Goal: Information Seeking & Learning: Learn about a topic

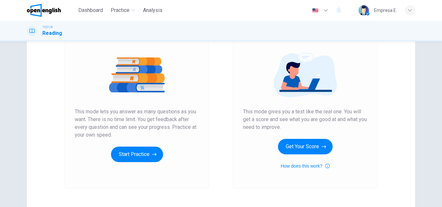
scroll to position [65, 0]
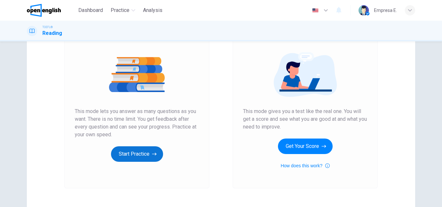
click at [140, 150] on button "Start Practice" at bounding box center [137, 155] width 52 height 16
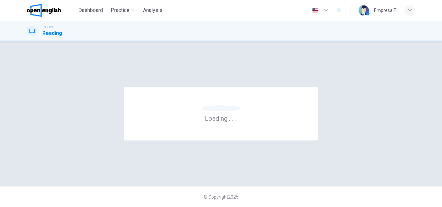
scroll to position [0, 0]
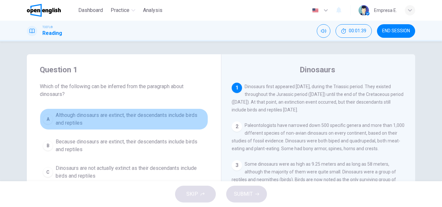
click at [119, 113] on span "Although dinosaurs are extinct, their descendants include birds and reptiles" at bounding box center [130, 120] width 149 height 16
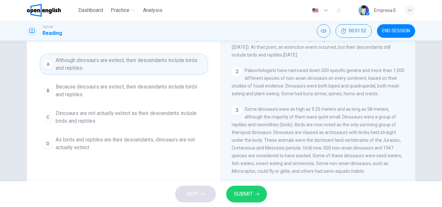
scroll to position [65, 0]
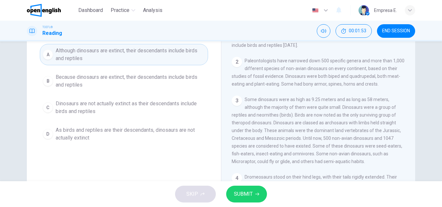
click at [253, 198] on button "SUBMIT" at bounding box center [246, 194] width 41 height 17
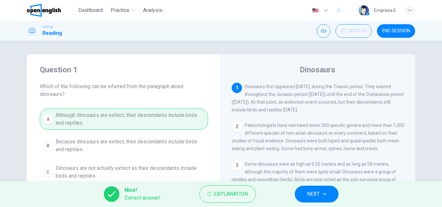
scroll to position [32, 0]
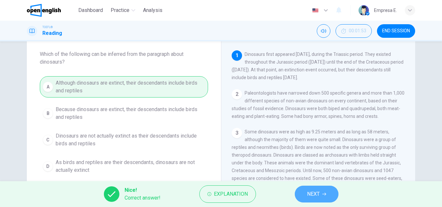
click at [315, 192] on span "NEXT" at bounding box center [313, 194] width 13 height 9
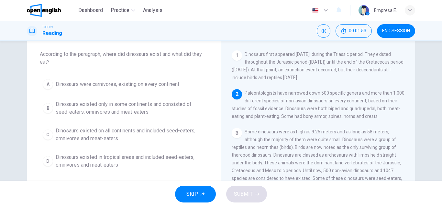
scroll to position [40, 0]
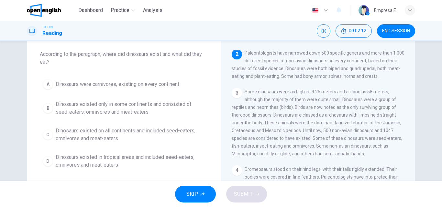
click at [97, 133] on span "Dinosaurs existed on all continents and included seed-eaters, omnivores and mea…" at bounding box center [130, 135] width 149 height 16
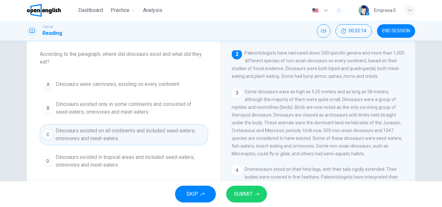
click at [249, 195] on span "SUBMIT" at bounding box center [243, 194] width 19 height 9
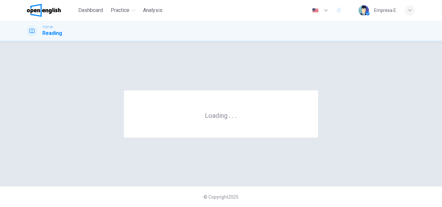
scroll to position [0, 0]
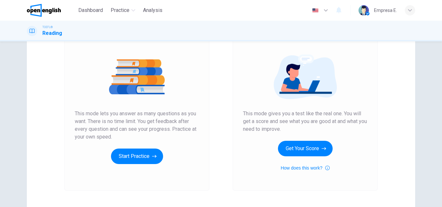
scroll to position [65, 0]
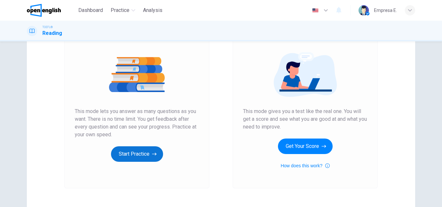
click at [143, 150] on button "Start Practice" at bounding box center [137, 155] width 52 height 16
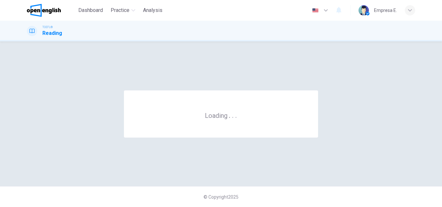
scroll to position [0, 0]
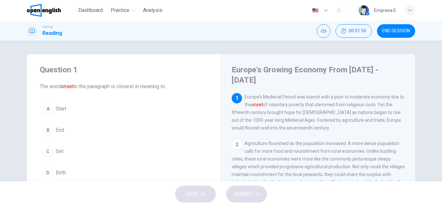
click at [56, 134] on span "End" at bounding box center [60, 131] width 8 height 8
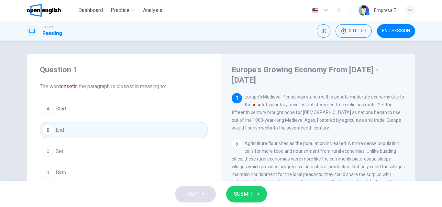
click at [261, 202] on button "SUBMIT" at bounding box center [246, 194] width 41 height 17
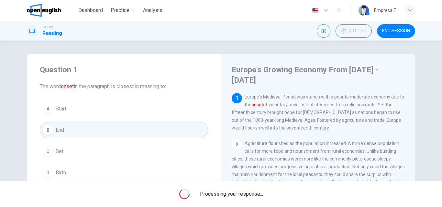
click at [260, 197] on span "Processing your response..." at bounding box center [231, 195] width 63 height 8
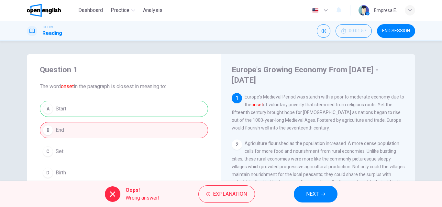
click at [324, 196] on icon "button" at bounding box center [323, 195] width 4 height 4
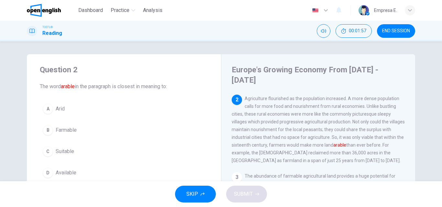
scroll to position [48, 0]
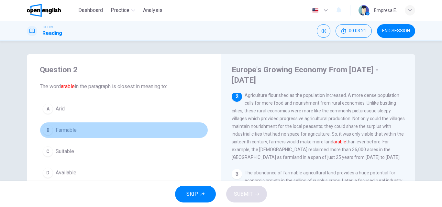
click at [61, 130] on span "Farmable" at bounding box center [66, 131] width 21 height 8
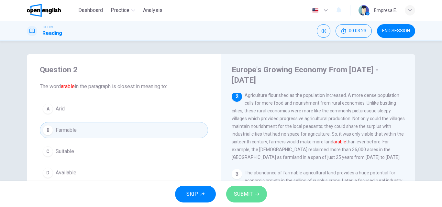
click at [236, 190] on span "SUBMIT" at bounding box center [243, 194] width 19 height 9
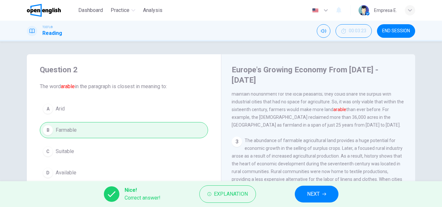
scroll to position [113, 0]
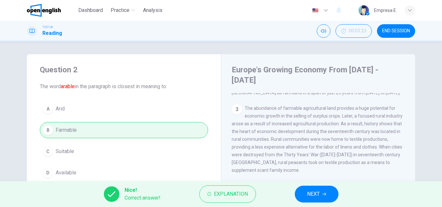
click at [326, 192] on button "NEXT" at bounding box center [317, 194] width 44 height 17
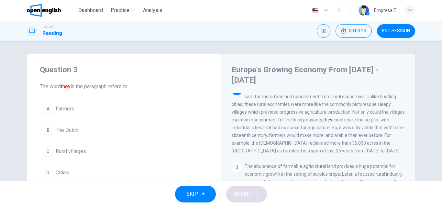
scroll to position [48, 0]
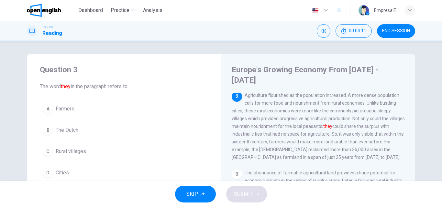
click at [68, 150] on span "Rural villages" at bounding box center [71, 152] width 30 height 8
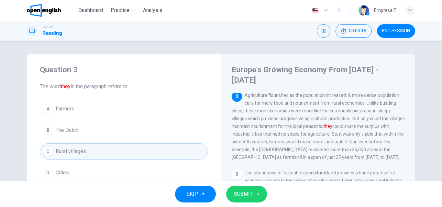
click at [244, 192] on span "SUBMIT" at bounding box center [243, 194] width 19 height 9
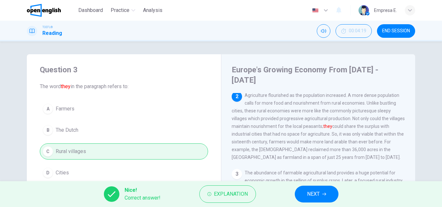
click at [312, 192] on span "NEXT" at bounding box center [313, 194] width 13 height 9
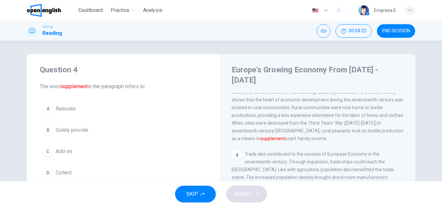
scroll to position [145, 0]
click at [288, 105] on span "The abundance of farmable agricultural land provides a huge potential for econo…" at bounding box center [318, 107] width 172 height 67
click at [61, 105] on span "Relocate" at bounding box center [66, 109] width 20 height 8
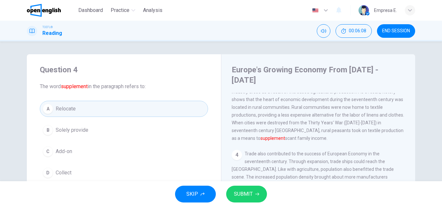
click at [244, 192] on span "SUBMIT" at bounding box center [243, 194] width 19 height 9
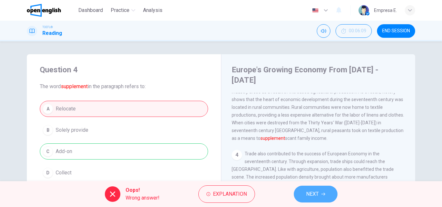
click at [315, 190] on button "NEXT" at bounding box center [316, 194] width 44 height 17
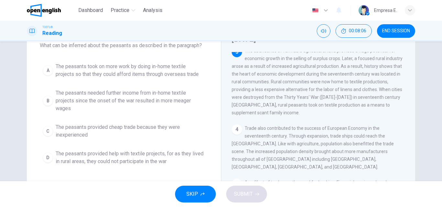
scroll to position [65, 0]
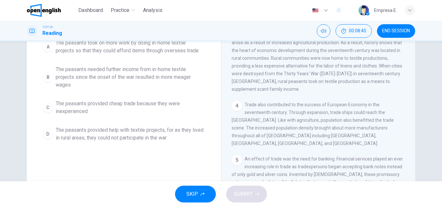
click at [138, 65] on button "B The peasants needed further income from in-home textile projects since the on…" at bounding box center [124, 77] width 168 height 29
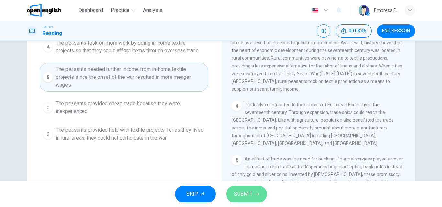
click at [256, 196] on icon "button" at bounding box center [257, 195] width 4 height 4
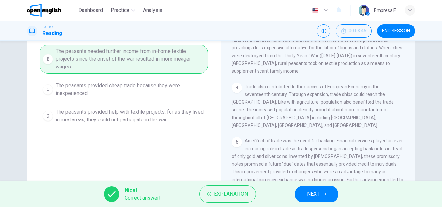
scroll to position [97, 0]
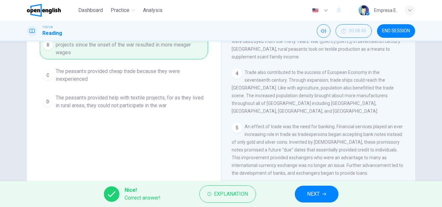
click at [325, 190] on button "NEXT" at bounding box center [317, 194] width 44 height 17
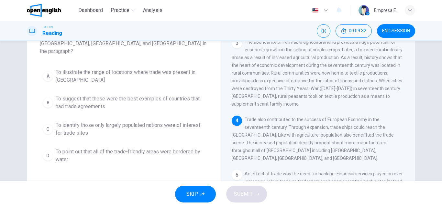
scroll to position [40, 0]
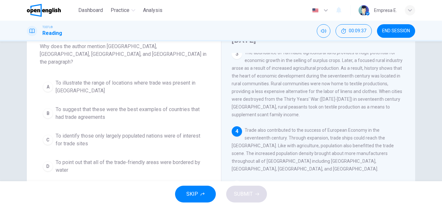
click at [99, 80] on span "To illustrate the range of locations where trade was present in Europe" at bounding box center [130, 87] width 149 height 16
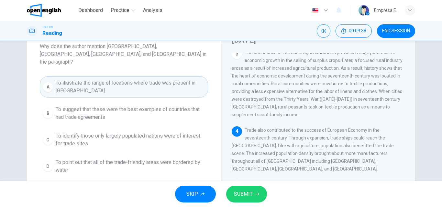
click at [253, 200] on button "SUBMIT" at bounding box center [246, 194] width 41 height 17
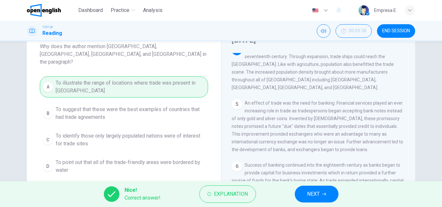
scroll to position [216, 0]
click at [311, 193] on span "NEXT" at bounding box center [313, 194] width 13 height 9
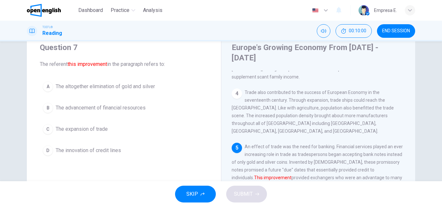
scroll to position [32, 0]
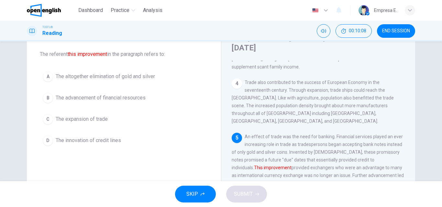
click at [135, 100] on span "The advancement of financial resources" at bounding box center [101, 98] width 90 height 8
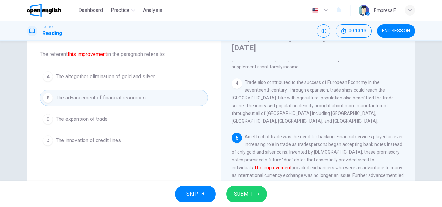
click at [259, 194] on button "SUBMIT" at bounding box center [246, 194] width 41 height 17
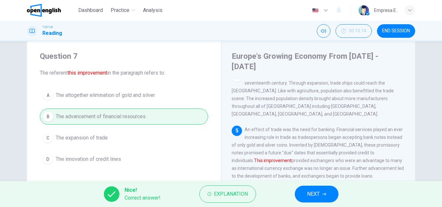
scroll to position [111, 0]
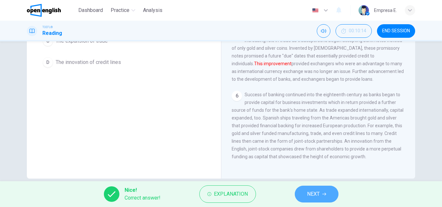
click at [311, 194] on span "NEXT" at bounding box center [313, 194] width 13 height 9
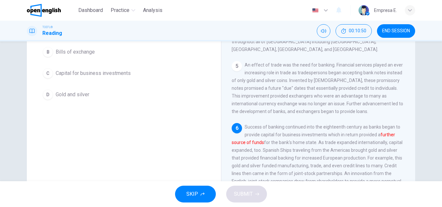
scroll to position [46, 0]
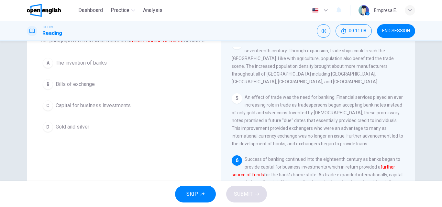
drag, startPoint x: 91, startPoint y: 111, endPoint x: 170, endPoint y: 125, distance: 79.8
click at [91, 110] on span "Capital for business investments" at bounding box center [93, 106] width 75 height 8
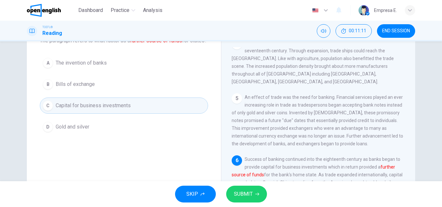
click at [236, 184] on div "SKIP SUBMIT" at bounding box center [221, 195] width 442 height 26
click at [238, 191] on span "SUBMIT" at bounding box center [243, 194] width 19 height 9
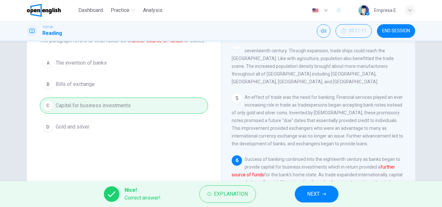
scroll to position [111, 0]
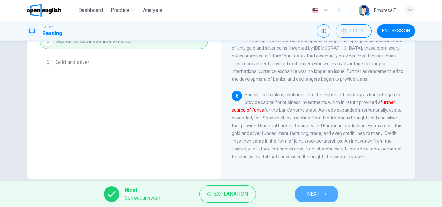
click at [322, 200] on button "NEXT" at bounding box center [317, 194] width 44 height 17
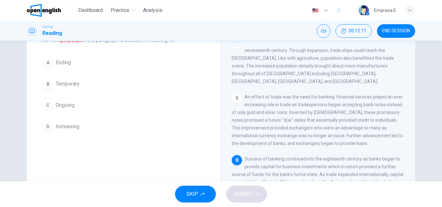
scroll to position [46, 0]
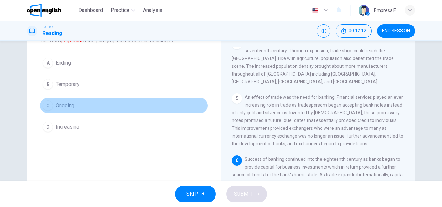
click at [70, 108] on span "Ongoing" at bounding box center [65, 106] width 19 height 8
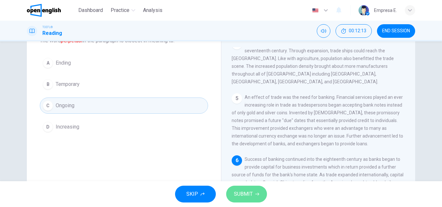
click at [240, 193] on span "SUBMIT" at bounding box center [243, 194] width 19 height 9
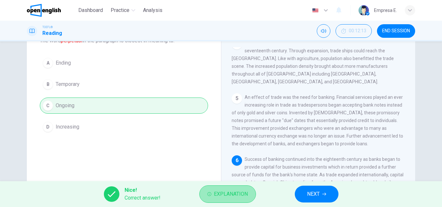
click at [247, 189] on button "Explanation" at bounding box center [227, 194] width 57 height 17
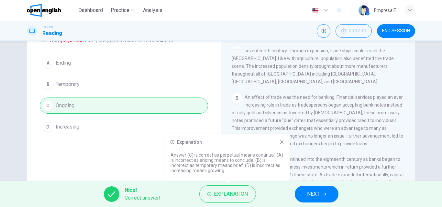
click at [328, 203] on button "NEXT" at bounding box center [317, 194] width 44 height 17
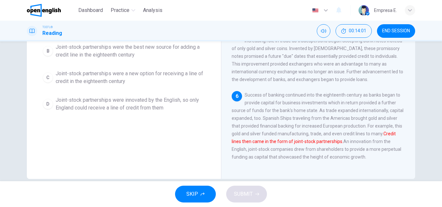
scroll to position [111, 0]
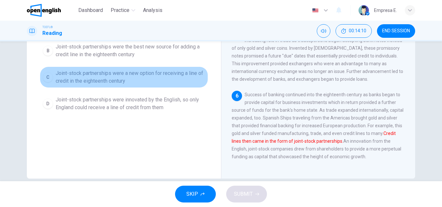
click at [129, 75] on span "Joint-stock partnerships were a new option for receiving a line of credit in th…" at bounding box center [130, 78] width 149 height 16
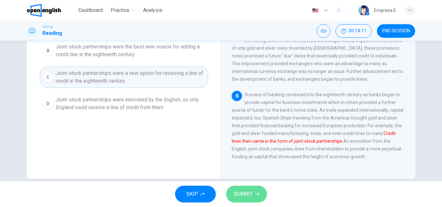
click at [260, 195] on button "SUBMIT" at bounding box center [246, 194] width 41 height 17
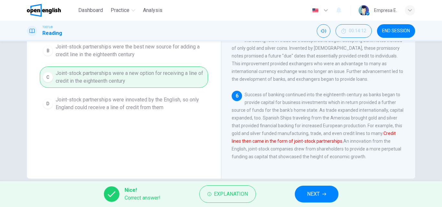
click at [311, 199] on button "NEXT" at bounding box center [317, 194] width 44 height 17
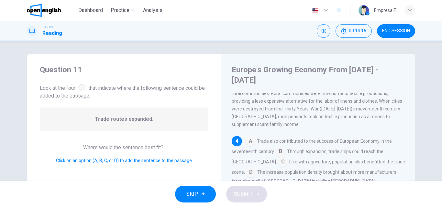
scroll to position [170, 0]
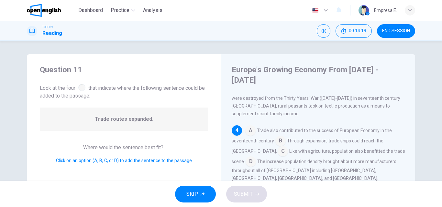
click at [245, 127] on input at bounding box center [250, 131] width 10 height 10
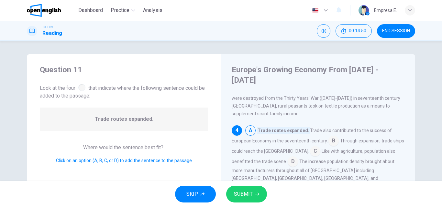
click at [333, 139] on input at bounding box center [333, 142] width 10 height 10
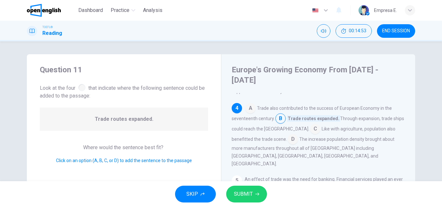
scroll to position [202, 0]
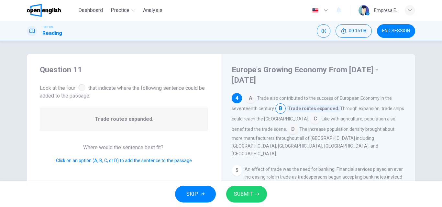
click at [259, 191] on button "SUBMIT" at bounding box center [246, 194] width 41 height 17
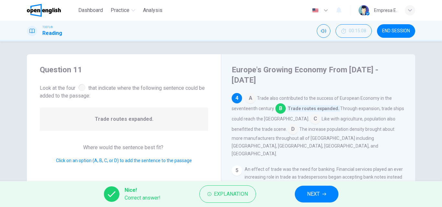
click at [310, 193] on span "NEXT" at bounding box center [313, 194] width 13 height 9
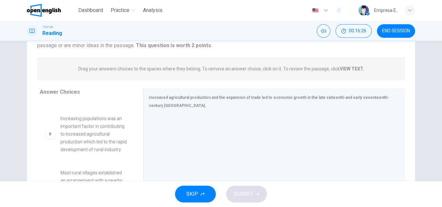
scroll to position [65, 0]
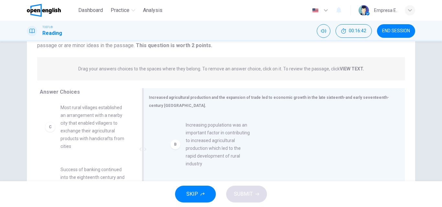
drag, startPoint x: 88, startPoint y: 130, endPoint x: 218, endPoint y: 147, distance: 130.9
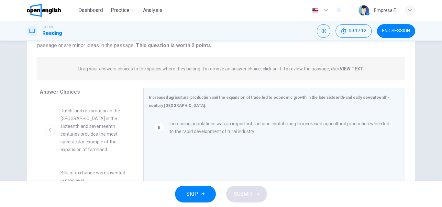
scroll to position [194, 0]
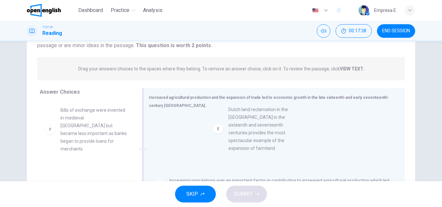
drag, startPoint x: 72, startPoint y: 139, endPoint x: 244, endPoint y: 138, distance: 172.1
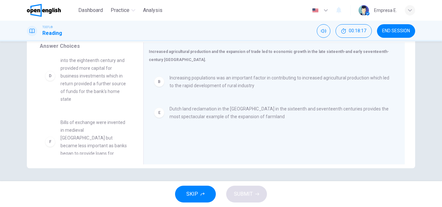
scroll to position [0, 0]
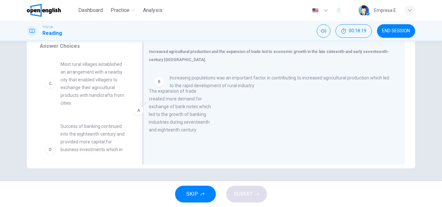
drag, startPoint x: 118, startPoint y: 76, endPoint x: 254, endPoint y: 119, distance: 142.4
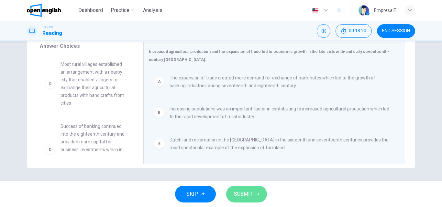
click at [239, 190] on button "SUBMIT" at bounding box center [246, 194] width 41 height 17
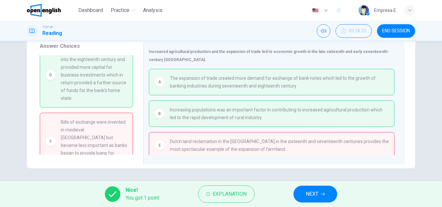
scroll to position [43, 0]
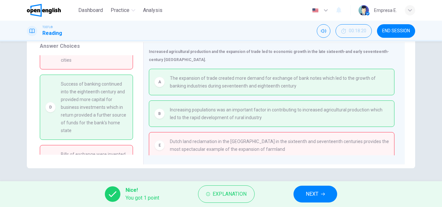
click at [328, 204] on div "Nice! You got 1 point Explanation NEXT" at bounding box center [221, 195] width 442 height 26
click at [327, 197] on button "NEXT" at bounding box center [315, 194] width 44 height 17
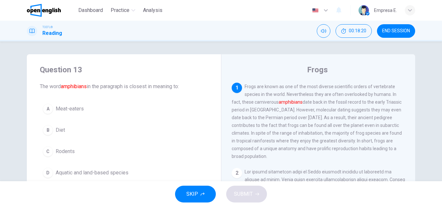
click at [390, 31] on span "END SESSION" at bounding box center [396, 30] width 28 height 5
